Goal: Information Seeking & Learning: Learn about a topic

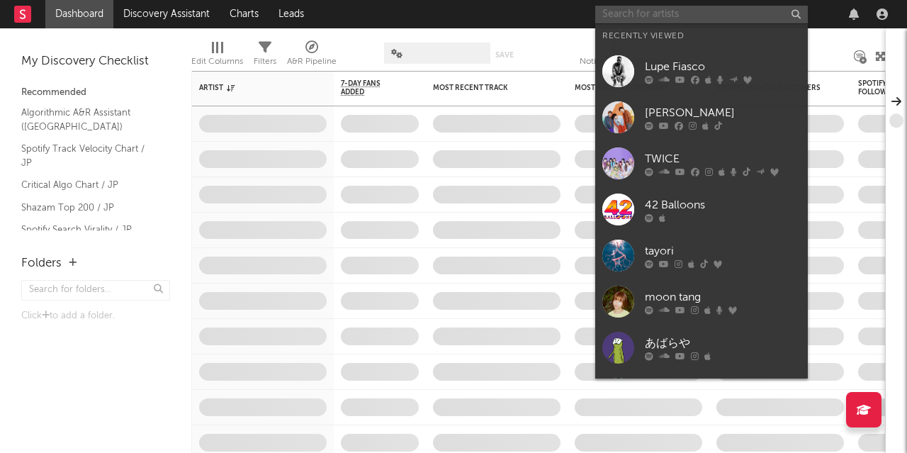
click at [712, 7] on input "text" at bounding box center [701, 15] width 213 height 18
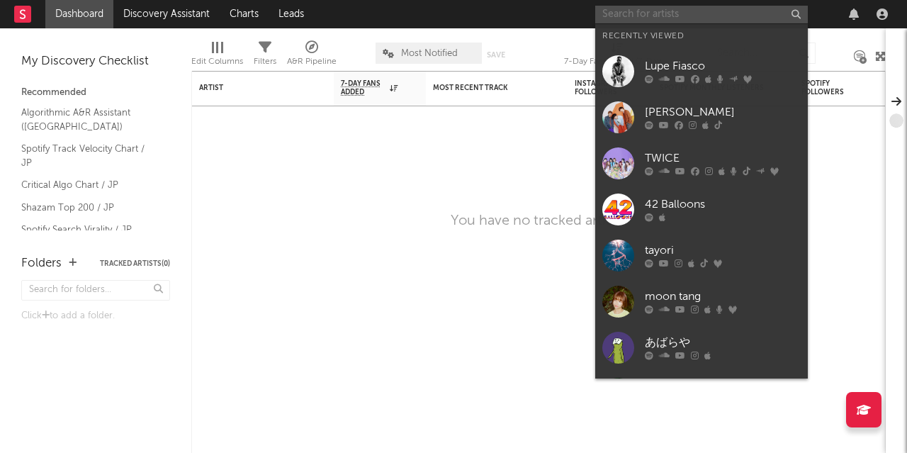
click at [712, 7] on input "text" at bounding box center [701, 15] width 213 height 18
click at [700, 12] on input "text" at bounding box center [701, 15] width 213 height 18
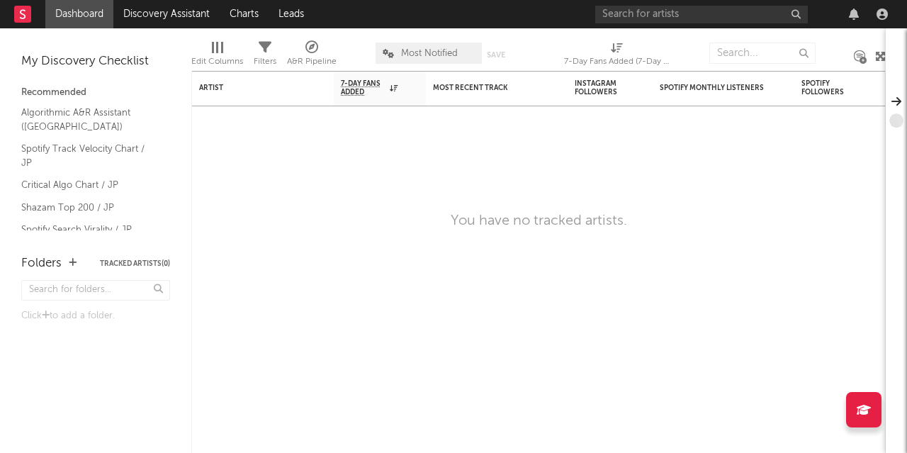
click at [584, 16] on nav "Dashboard Discovery Assistant Charts Leads" at bounding box center [453, 14] width 907 height 28
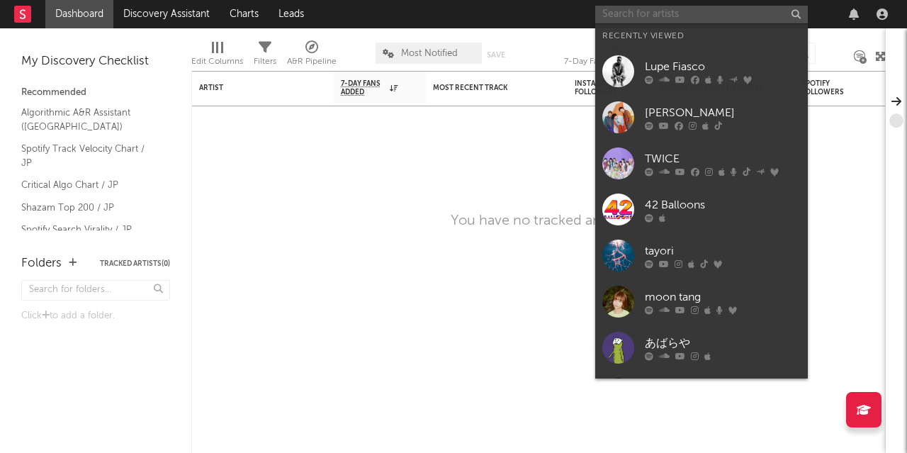
click at [610, 13] on input "text" at bounding box center [701, 15] width 213 height 18
paste input "Tentative channel dedicated to some anime themes of MAXIMUM THE HORMONE"
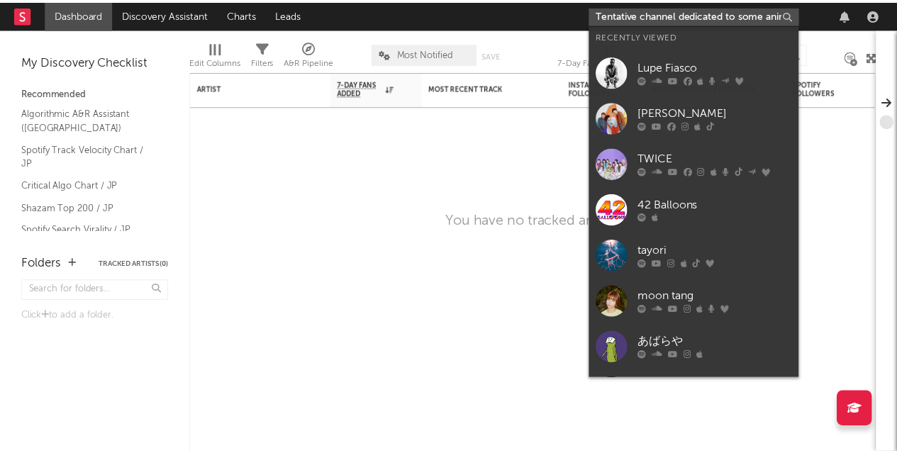
scroll to position [0, 189]
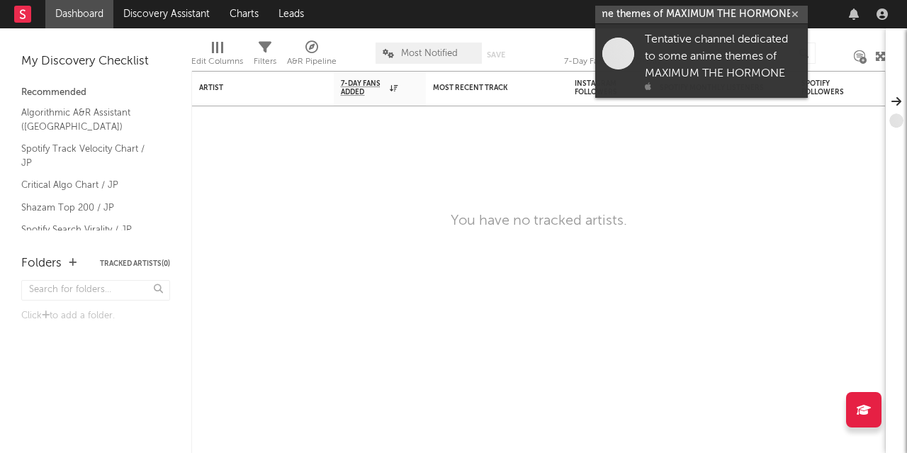
type input "Tentative channel dedicated to some anime themes of MAXIMUM THE HORMONE"
click at [681, 45] on div "Tentative channel dedicated to some anime themes of MAXIMUM THE HORMONE" at bounding box center [723, 56] width 156 height 51
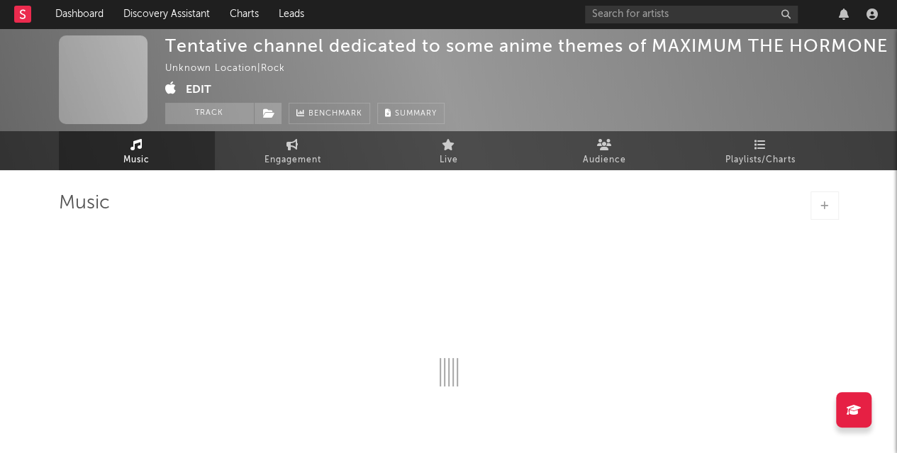
select select "1w"
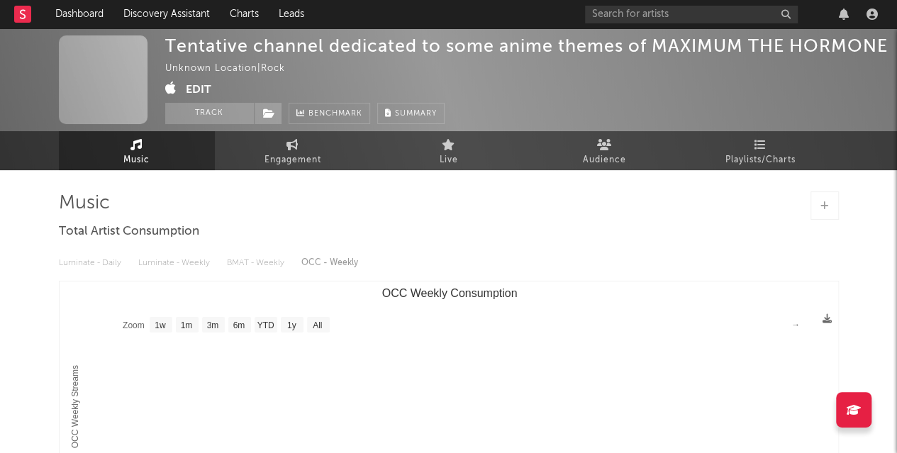
click at [415, 45] on div "Tentative channel dedicated to some anime themes of MAXIMUM THE HORMONE" at bounding box center [526, 45] width 722 height 21
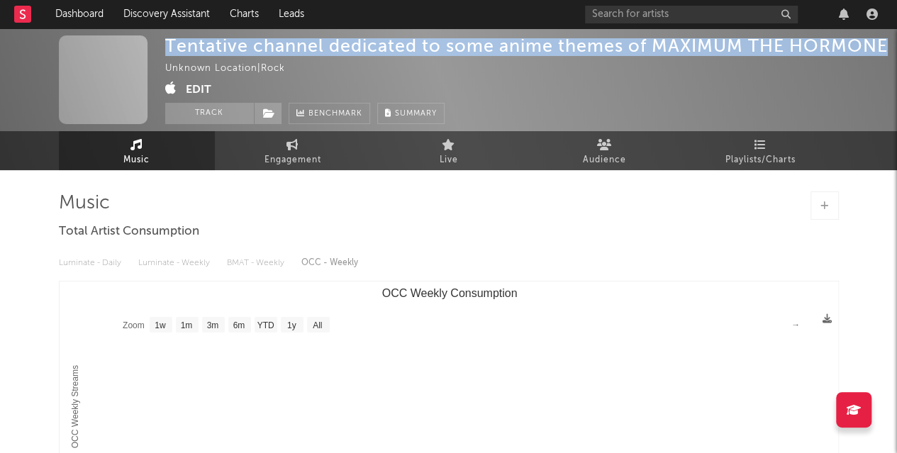
click at [415, 45] on div "Tentative channel dedicated to some anime themes of MAXIMUM THE HORMONE" at bounding box center [526, 45] width 722 height 21
copy div "Tentative channel dedicated to some anime themes of MAXIMUM THE HORMONE"
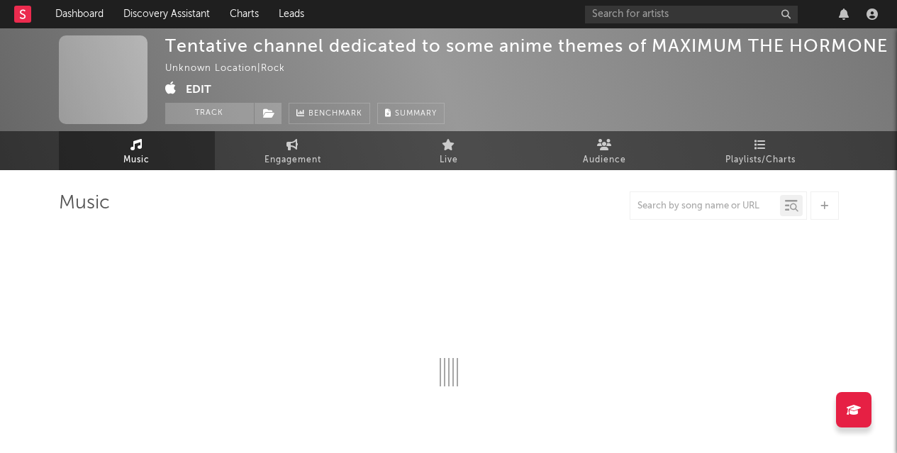
select select "1w"
